Goal: Transaction & Acquisition: Purchase product/service

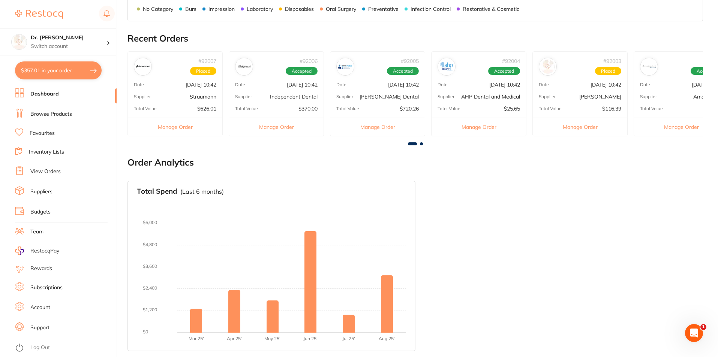
click at [48, 115] on link "Browse Products" at bounding box center [51, 114] width 42 height 7
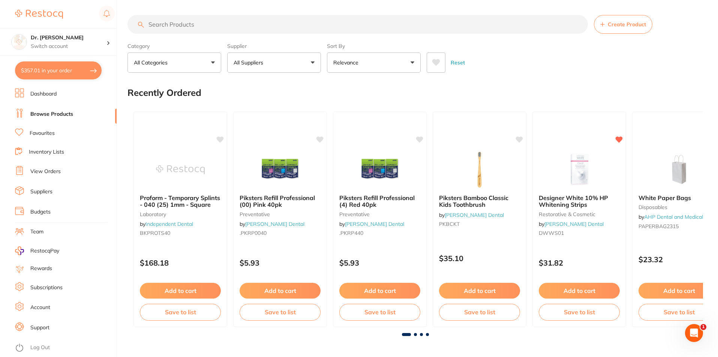
click at [149, 26] on input "search" at bounding box center [357, 24] width 460 height 19
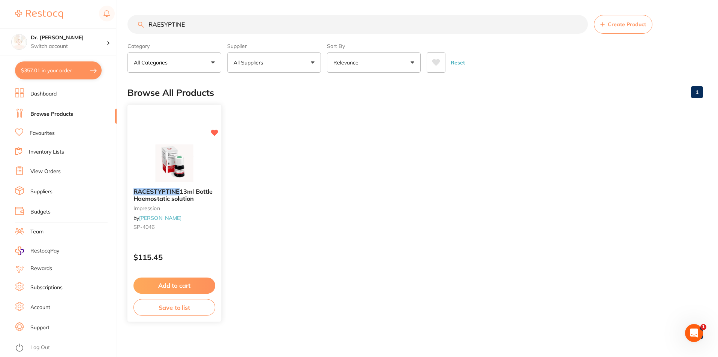
type input "RAESYPTINE"
click at [177, 282] on button "Add to cart" at bounding box center [174, 286] width 82 height 16
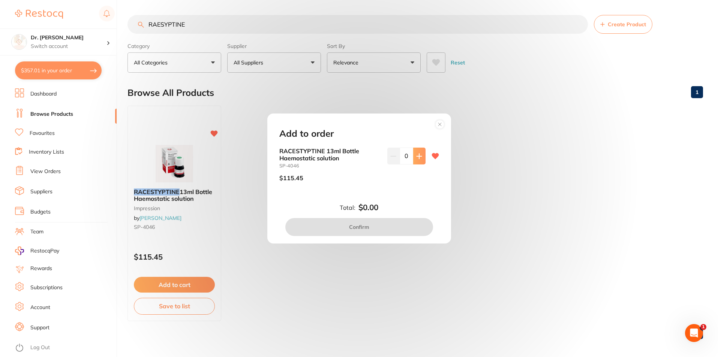
click at [422, 152] on button at bounding box center [419, 156] width 12 height 16
type input "1"
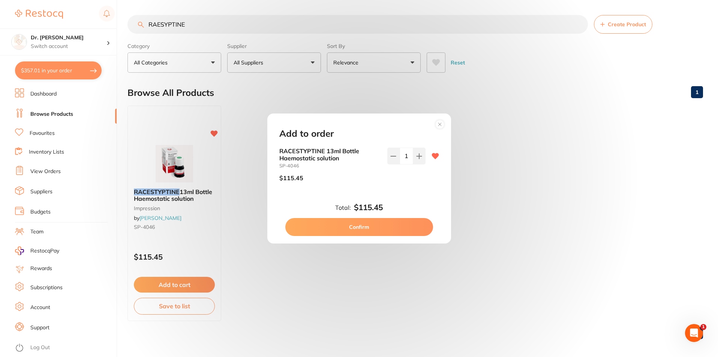
click at [369, 229] on button "Confirm" at bounding box center [359, 227] width 148 height 18
checkbox input "false"
